Goal: Task Accomplishment & Management: Use online tool/utility

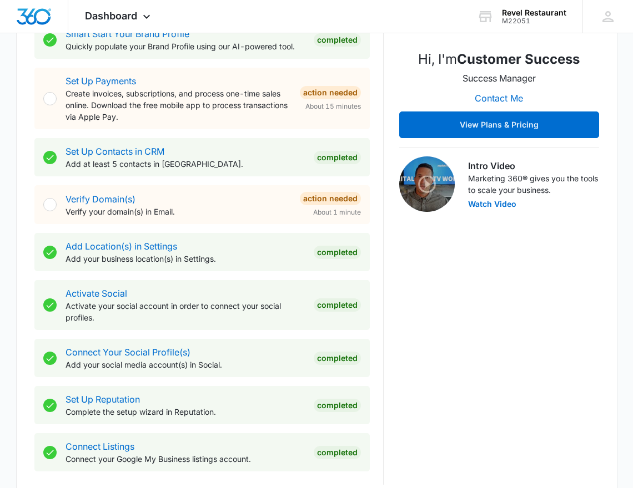
scroll to position [283, 0]
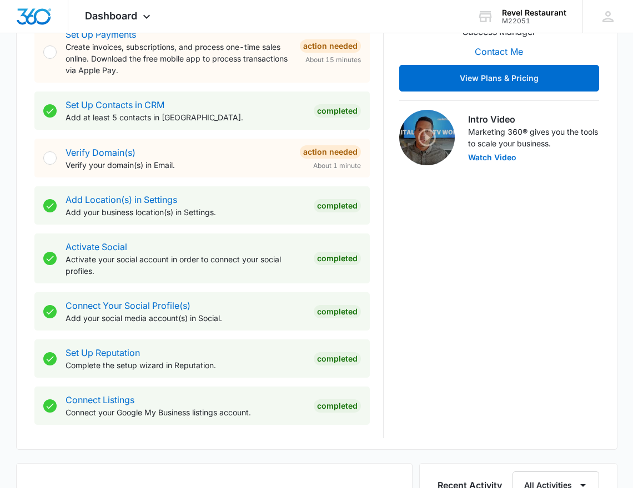
click at [280, 267] on p "Activate your social account in order to connect your social profiles." at bounding box center [184, 265] width 239 height 23
click at [104, 244] on link "Activate Social" at bounding box center [96, 246] width 62 height 11
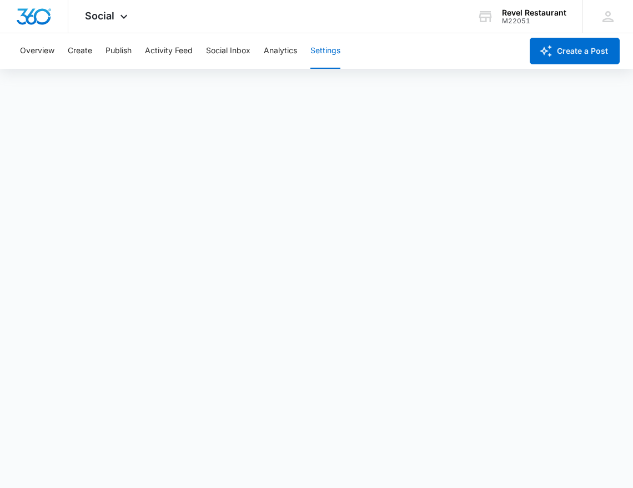
scroll to position [3, 0]
click at [41, 12] on img "Dashboard" at bounding box center [34, 16] width 36 height 17
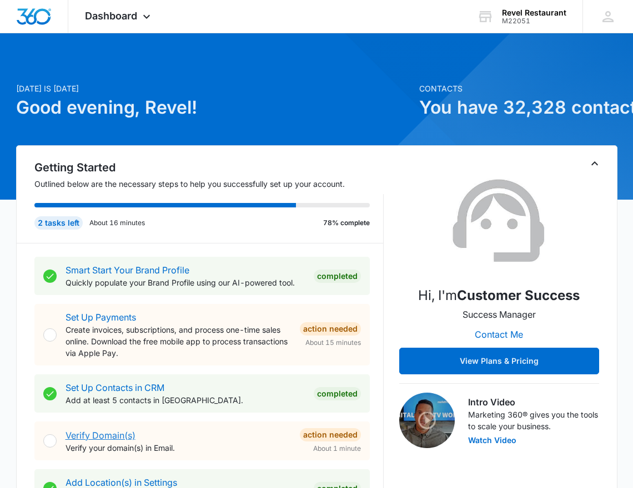
click at [104, 431] on link "Verify Domain(s)" at bounding box center [100, 435] width 70 height 11
